Goal: Use online tool/utility: Utilize a website feature to perform a specific function

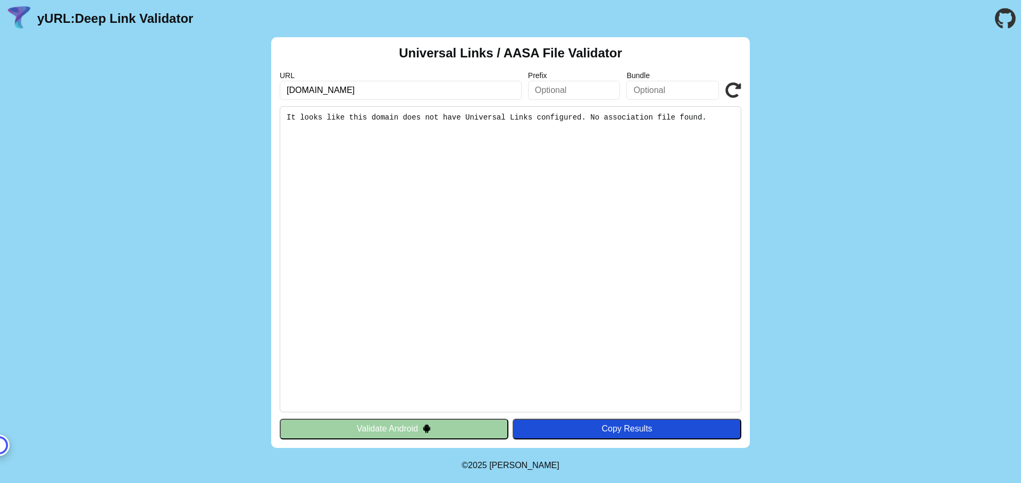
type input "[DOMAIN_NAME]"
click button "Validate" at bounding box center [0, 0] width 0 height 0
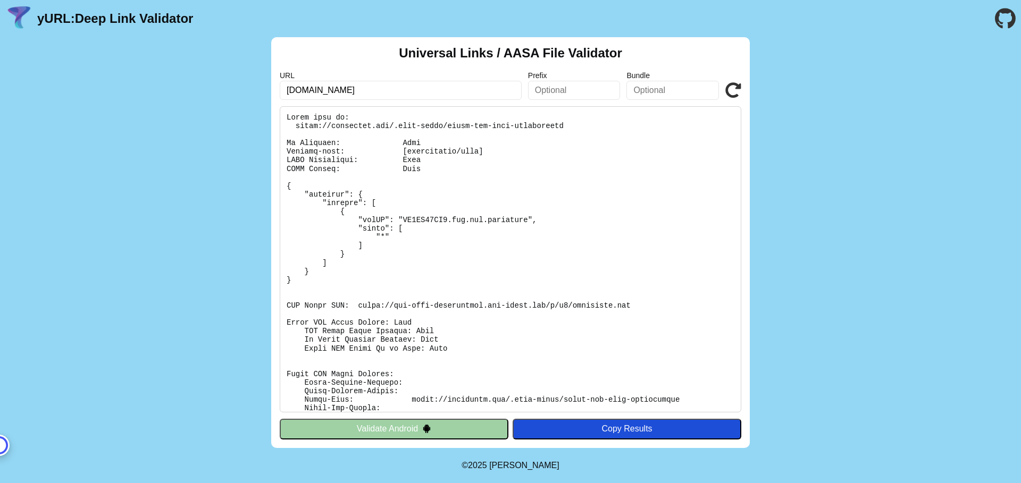
click at [355, 430] on button "Validate Android" at bounding box center [394, 429] width 229 height 20
